Goal: Task Accomplishment & Management: Manage account settings

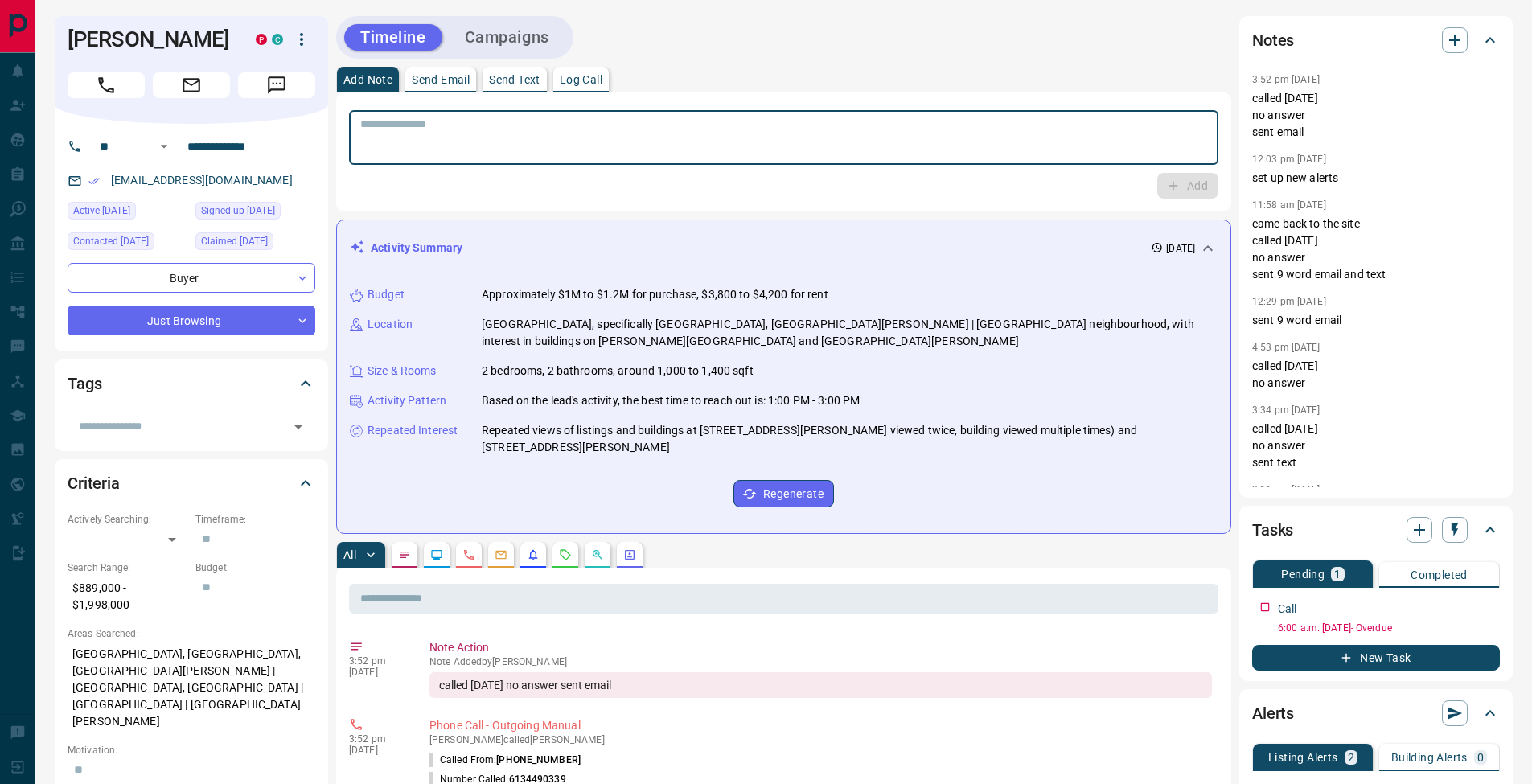
click at [539, 131] on textarea at bounding box center [783, 137] width 847 height 41
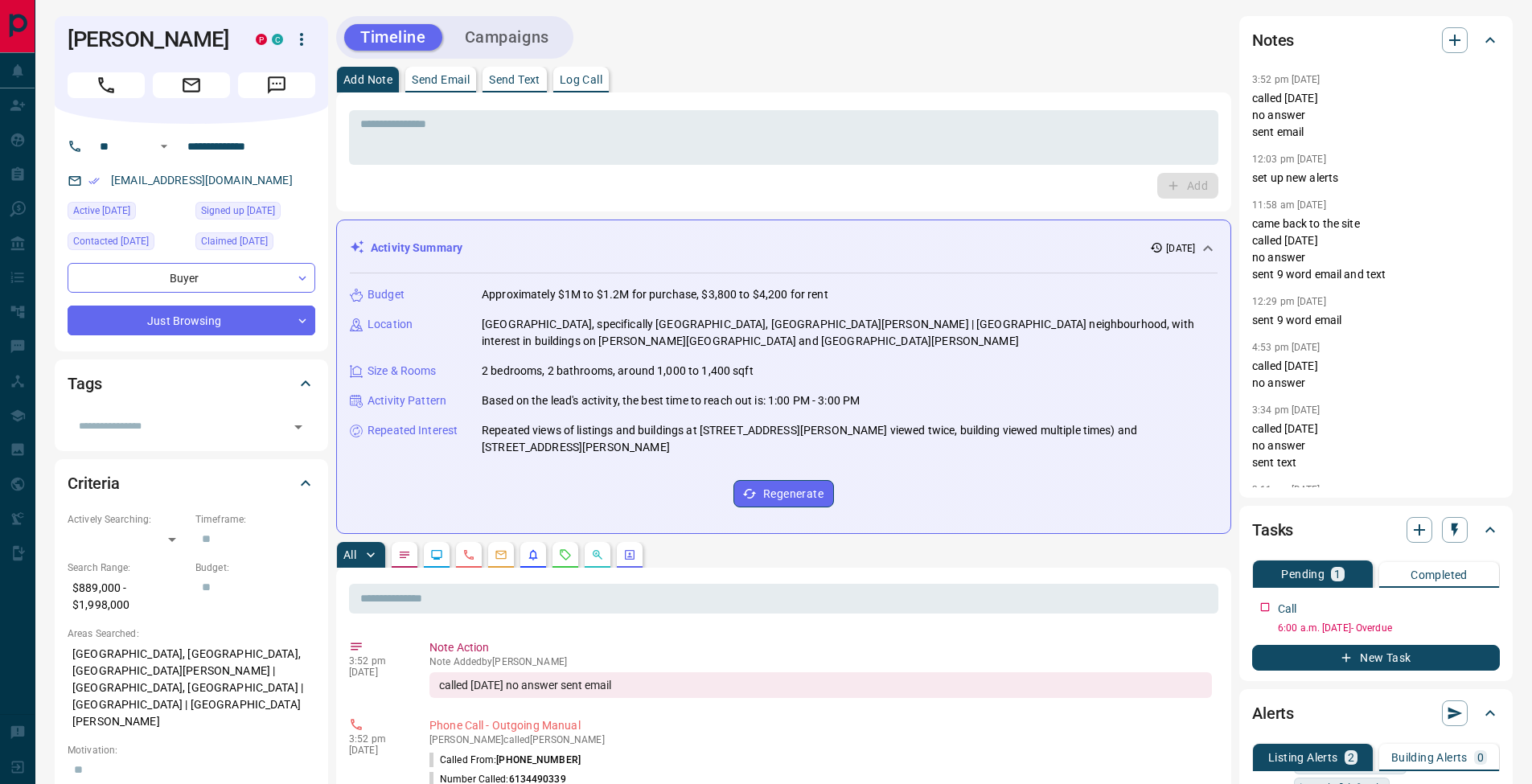
click at [620, 75] on div "Add Note Send Email Send Text Log Call" at bounding box center [783, 80] width 895 height 26
click at [586, 79] on p "Log Call" at bounding box center [580, 79] width 43 height 11
click at [1190, 178] on button "Log Call" at bounding box center [1187, 185] width 64 height 26
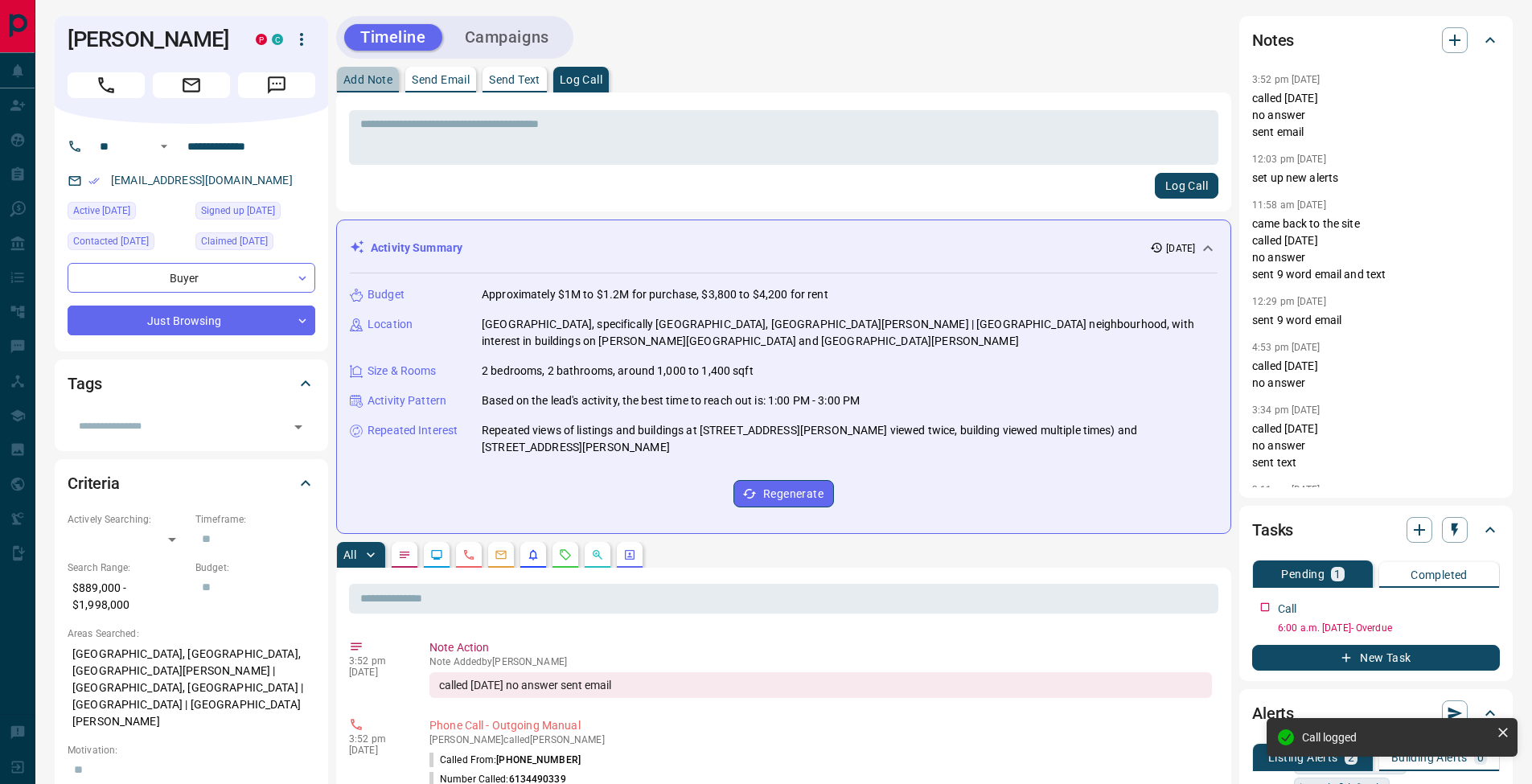
click at [358, 75] on p "Add Note" at bounding box center [368, 79] width 49 height 11
click at [1490, 609] on icon "button" at bounding box center [1488, 604] width 13 height 13
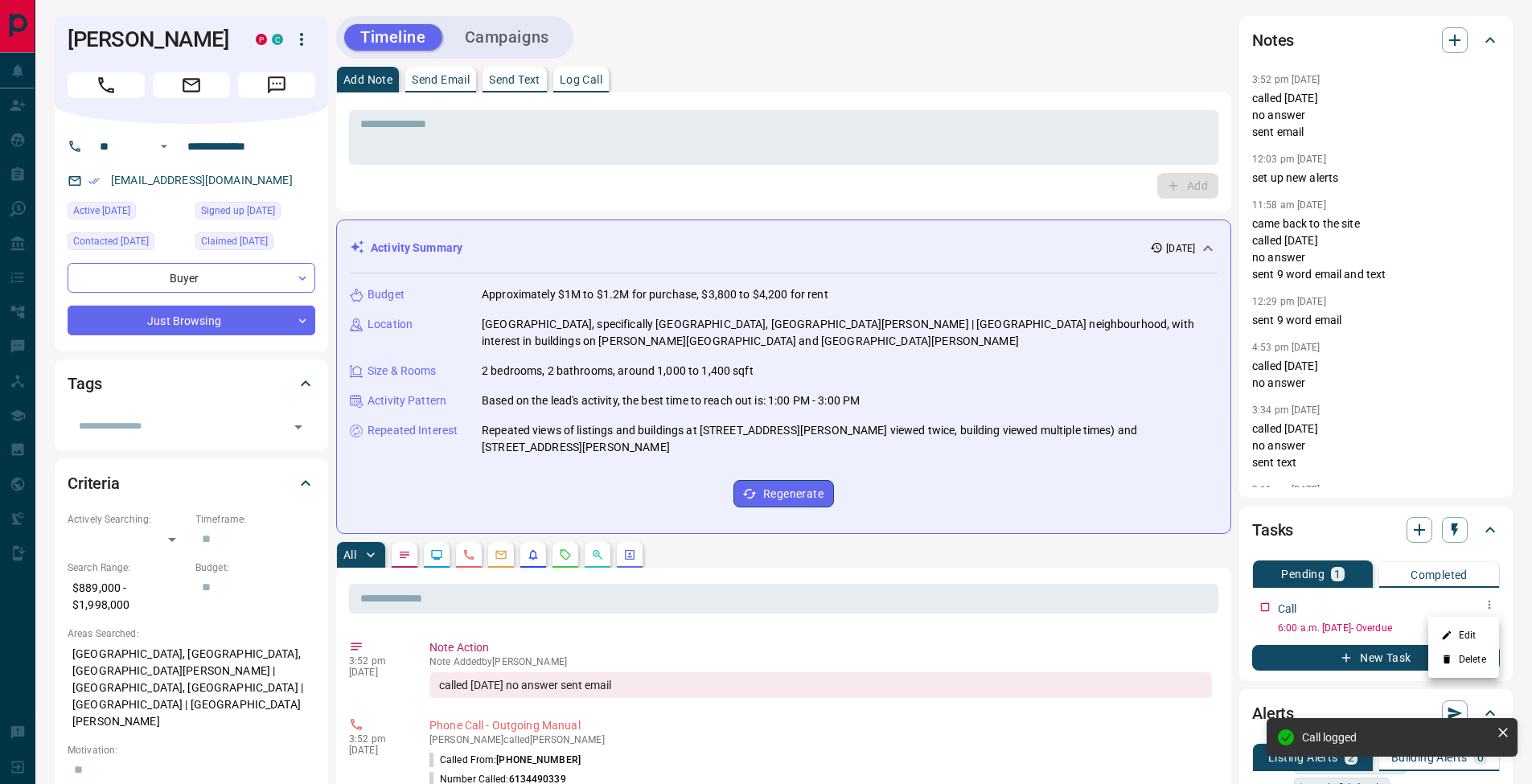
click at [1475, 627] on li "Edit" at bounding box center [1463, 635] width 70 height 24
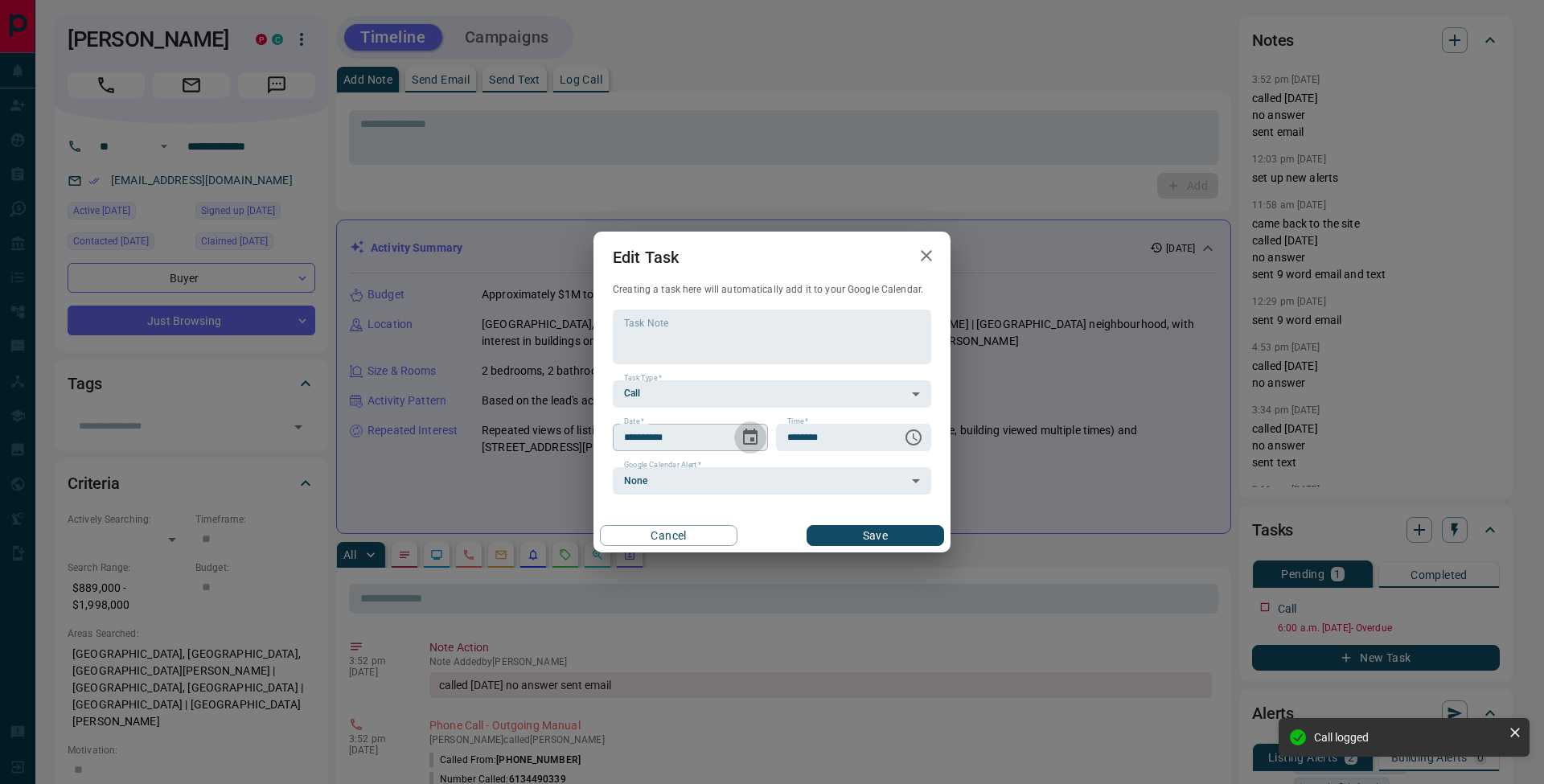
click at [750, 436] on icon "Choose date, selected date is Sep 15, 2025" at bounding box center [750, 437] width 19 height 19
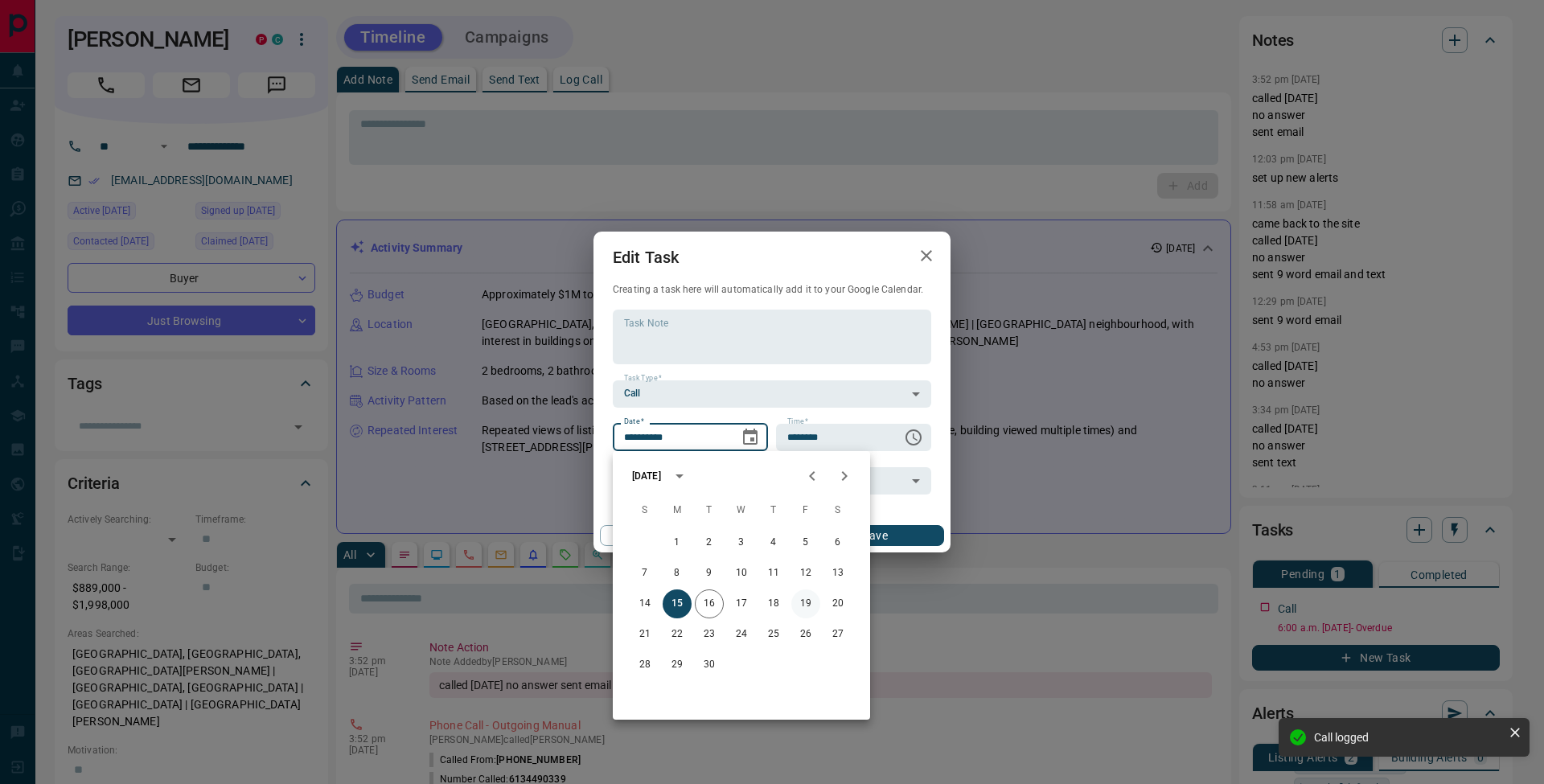
click at [813, 606] on button "19" at bounding box center [806, 604] width 29 height 29
type input "**********"
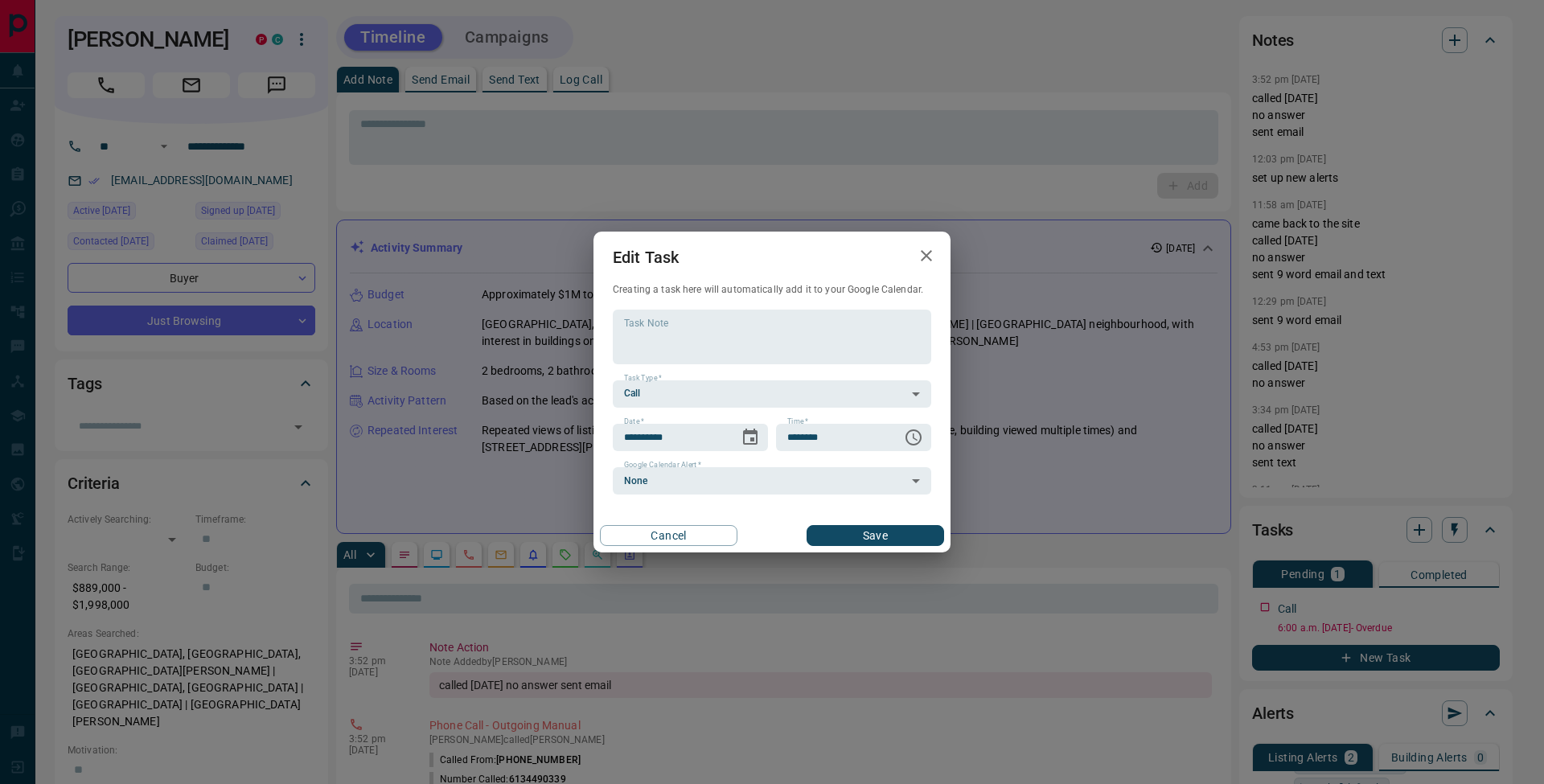
click at [891, 534] on button "Save" at bounding box center [875, 535] width 137 height 21
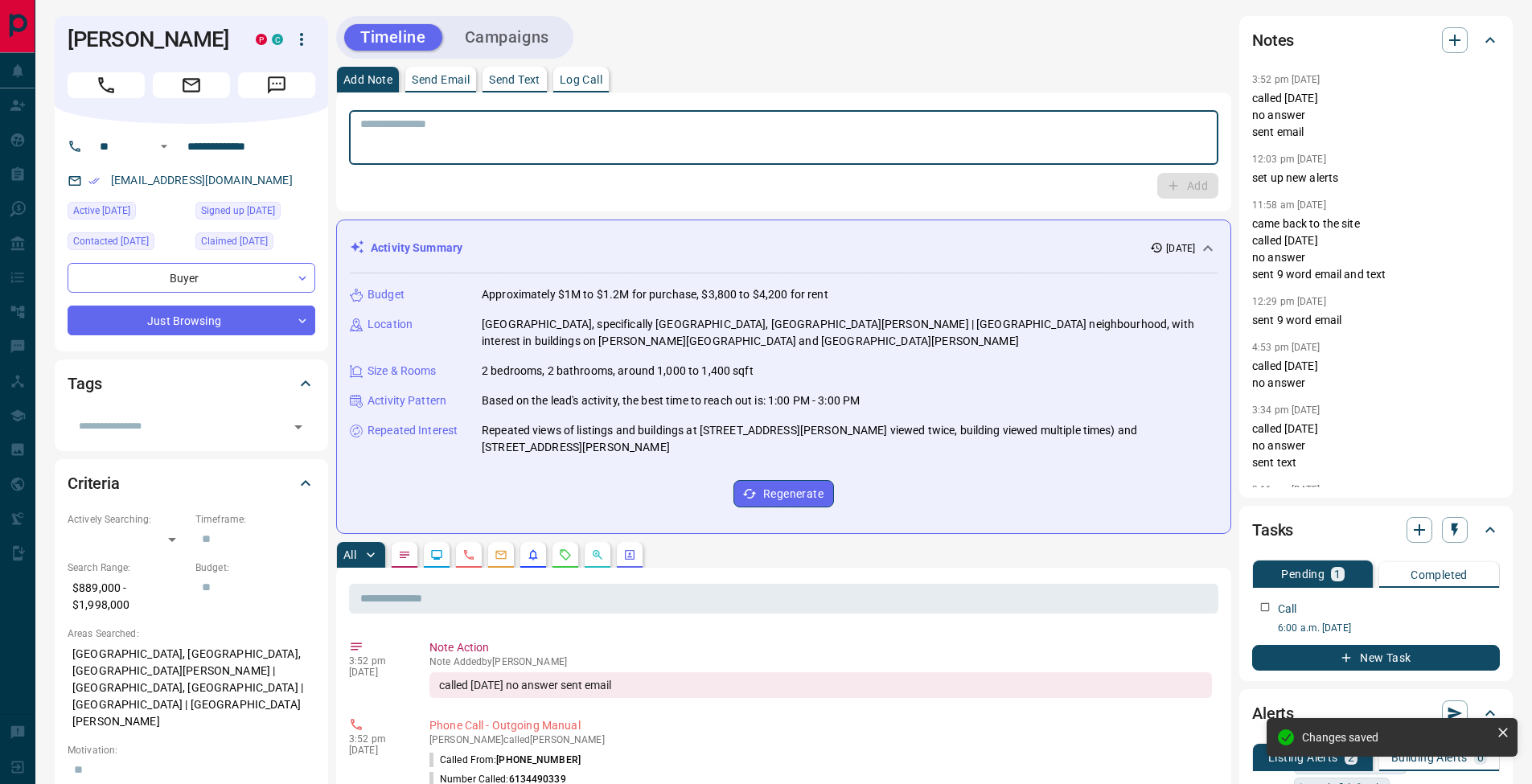
click at [546, 131] on textarea at bounding box center [783, 137] width 847 height 41
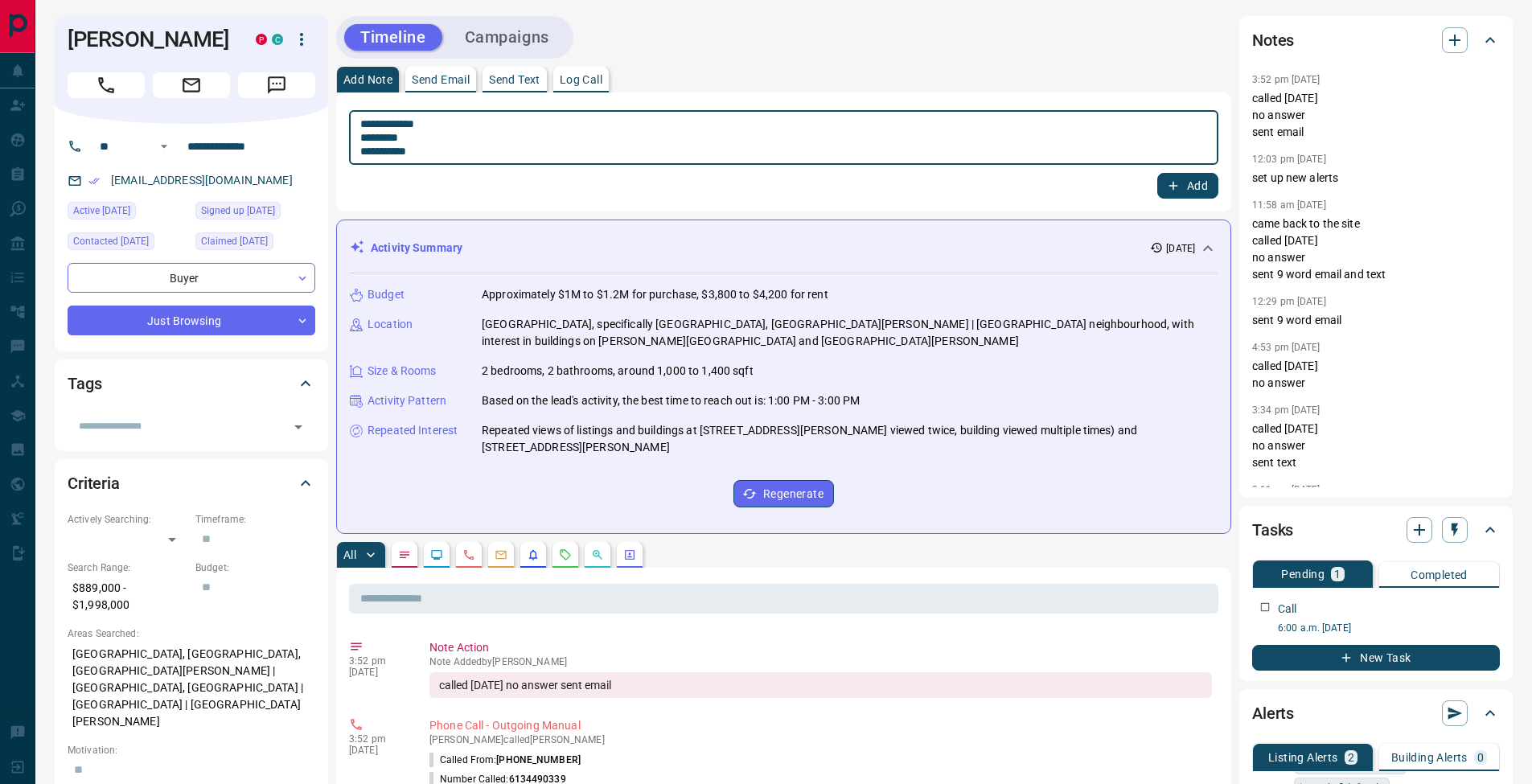
click at [365, 138] on textarea "**********" at bounding box center [783, 137] width 847 height 41
type textarea "**********"
click at [1189, 188] on button "Add" at bounding box center [1188, 185] width 61 height 26
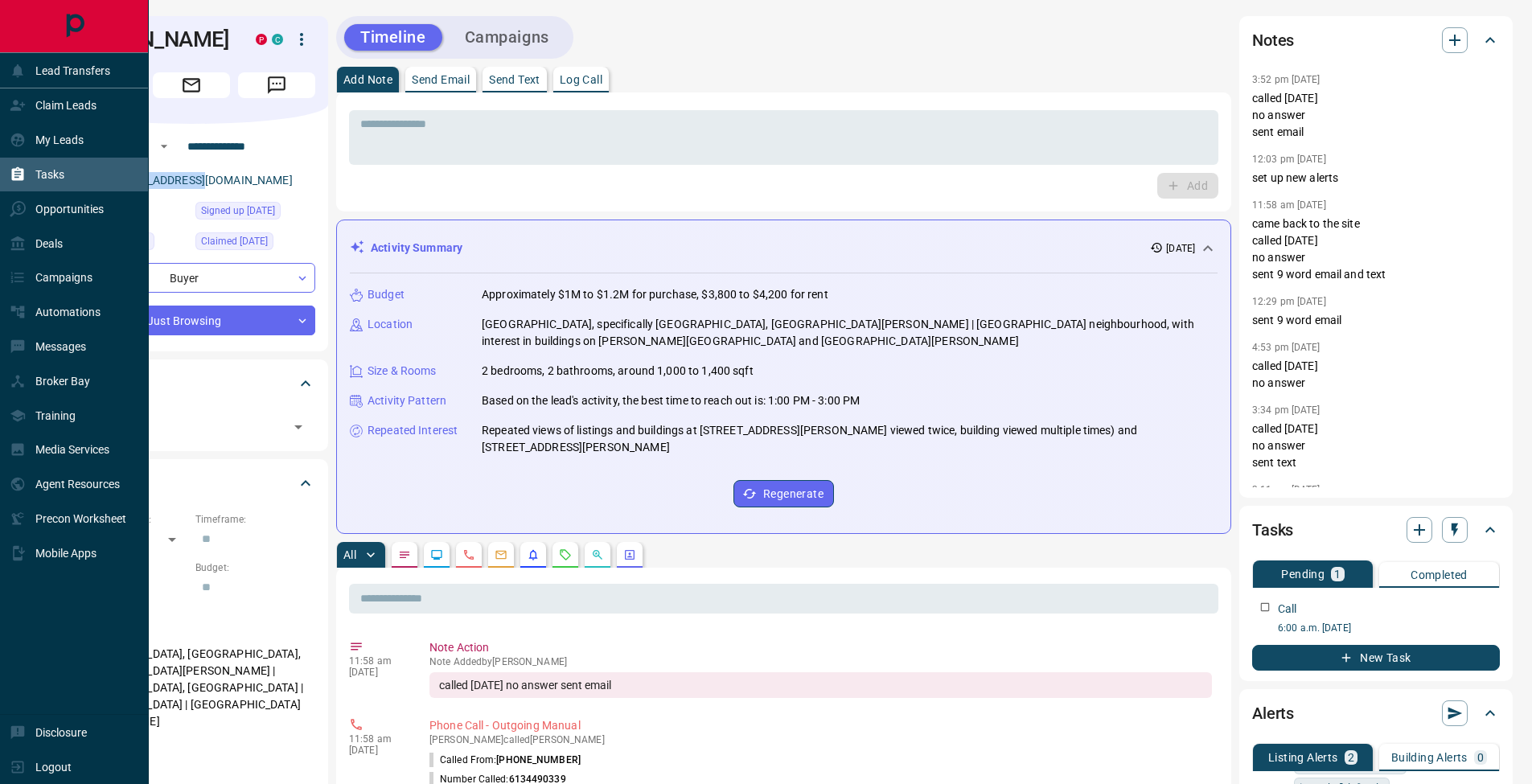
click at [33, 177] on div "Tasks" at bounding box center [37, 175] width 54 height 27
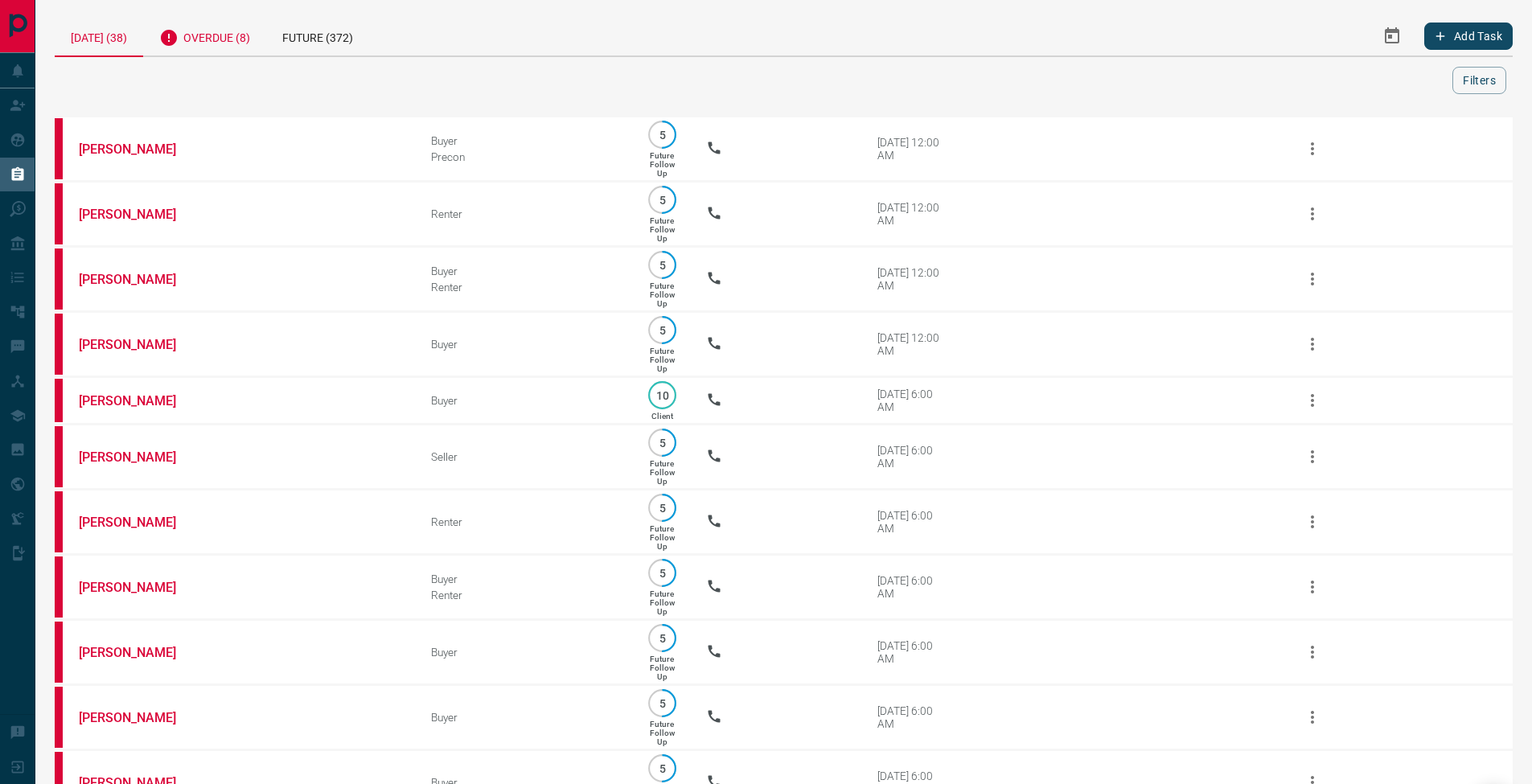
click at [212, 41] on div "Overdue (8)" at bounding box center [204, 35] width 123 height 39
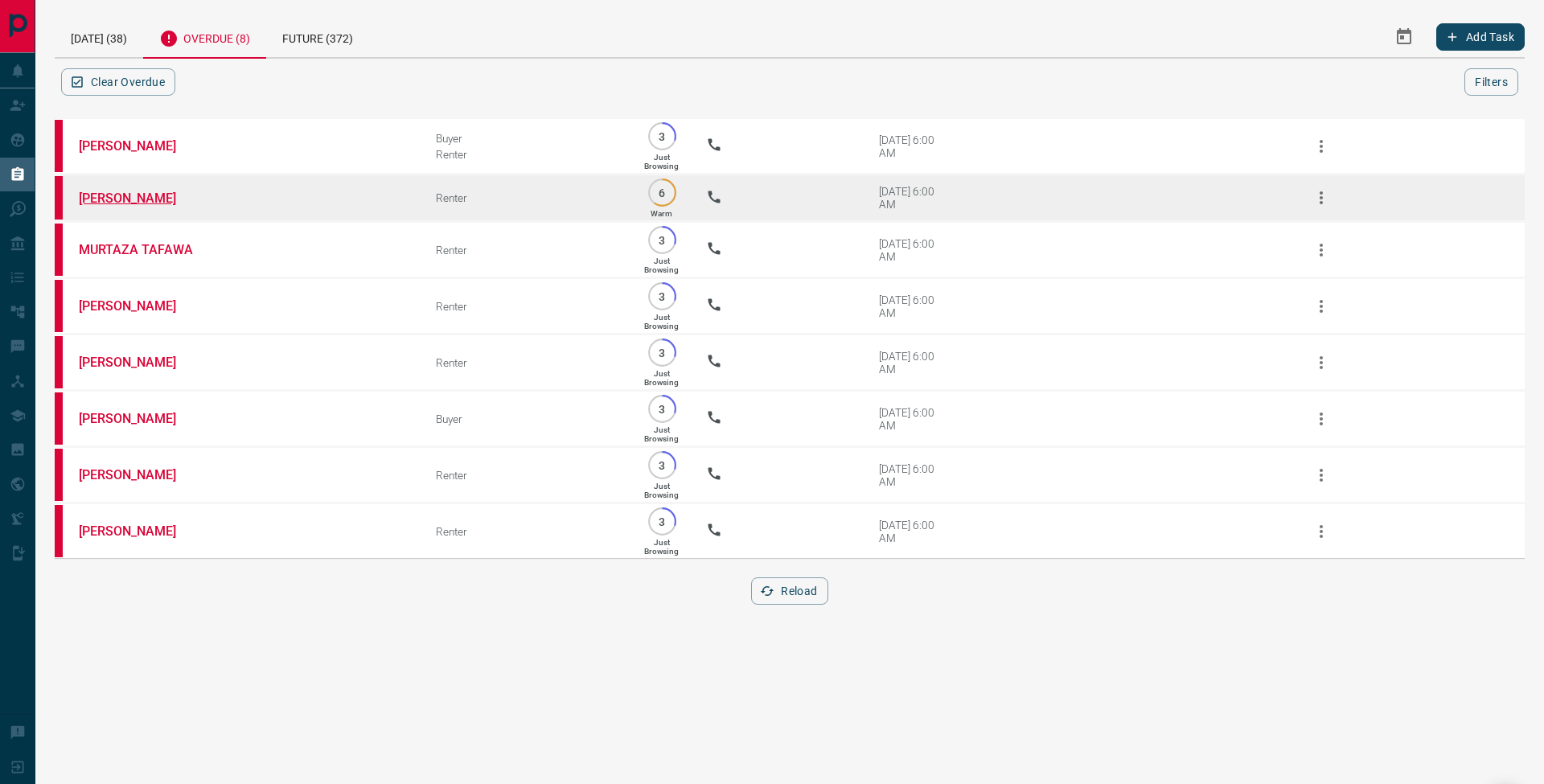
click at [173, 201] on link "[PERSON_NAME]" at bounding box center [139, 199] width 121 height 15
